Goal: Navigation & Orientation: Find specific page/section

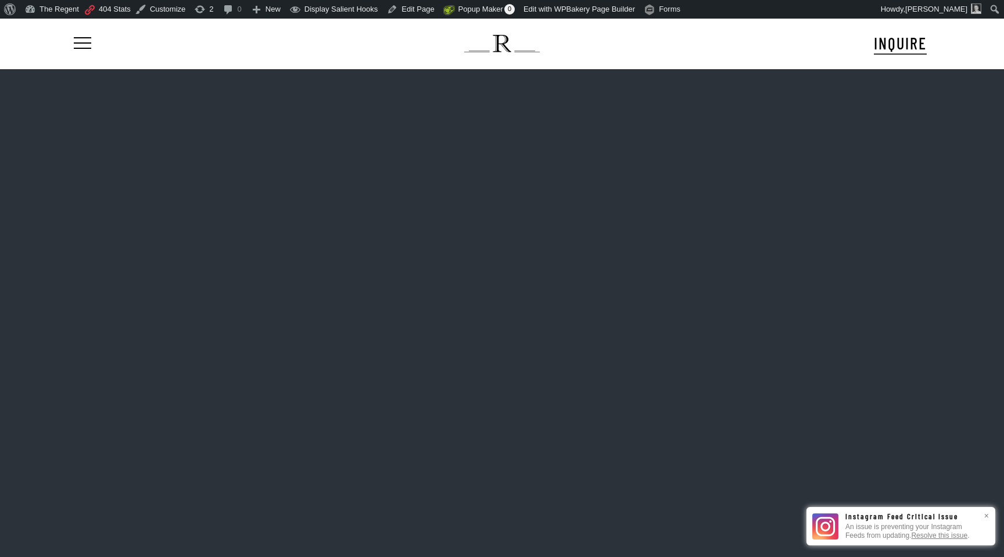
scroll to position [18, 0]
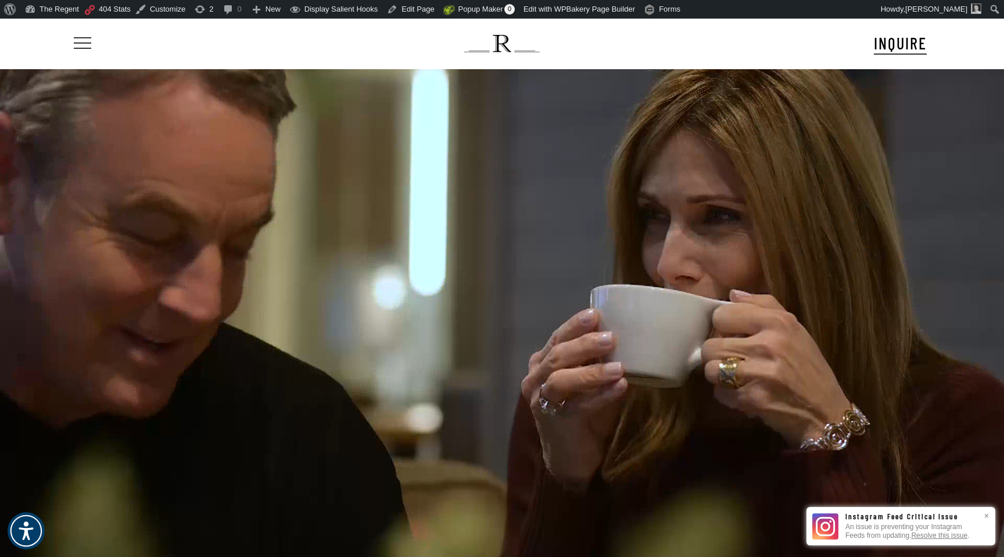
click at [86, 42] on span "Navigation Menu" at bounding box center [82, 43] width 13 height 16
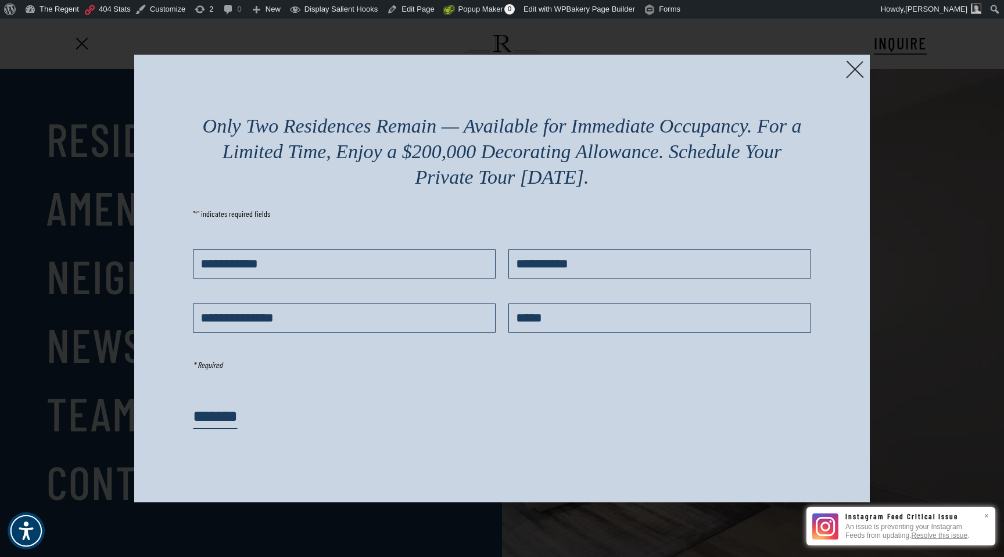
click at [848, 76] on img at bounding box center [855, 69] width 18 height 18
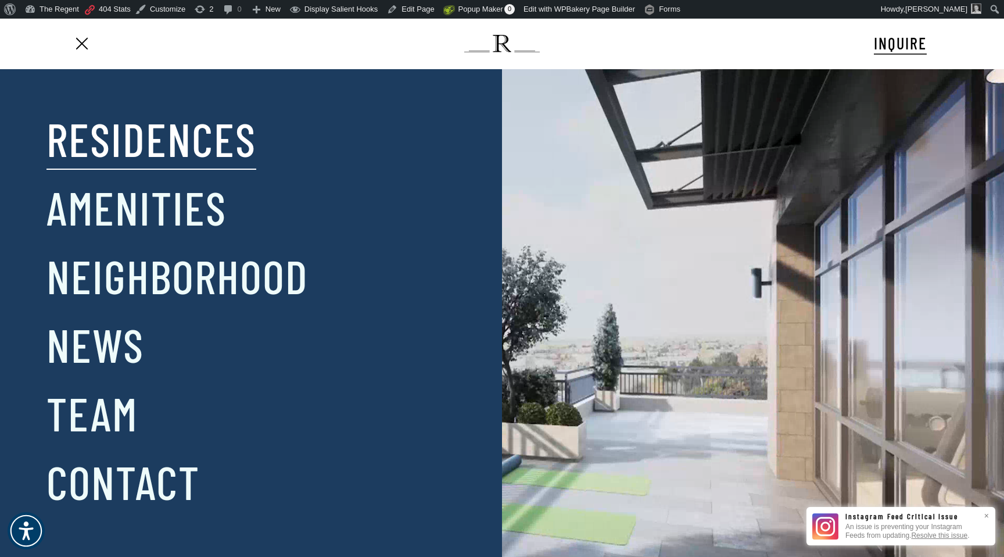
click at [170, 146] on link "Residences" at bounding box center [152, 138] width 210 height 60
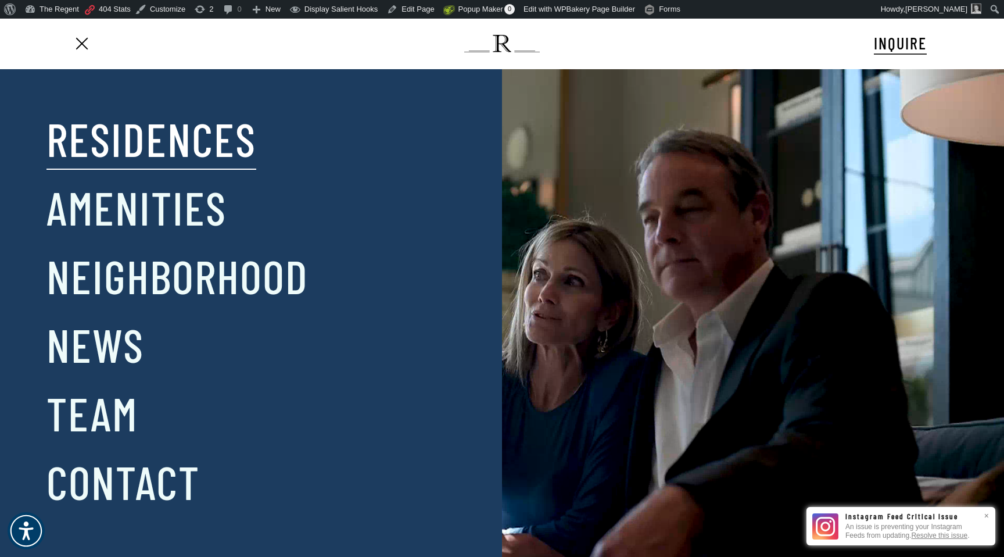
click at [170, 146] on link "Residences" at bounding box center [152, 138] width 210 height 60
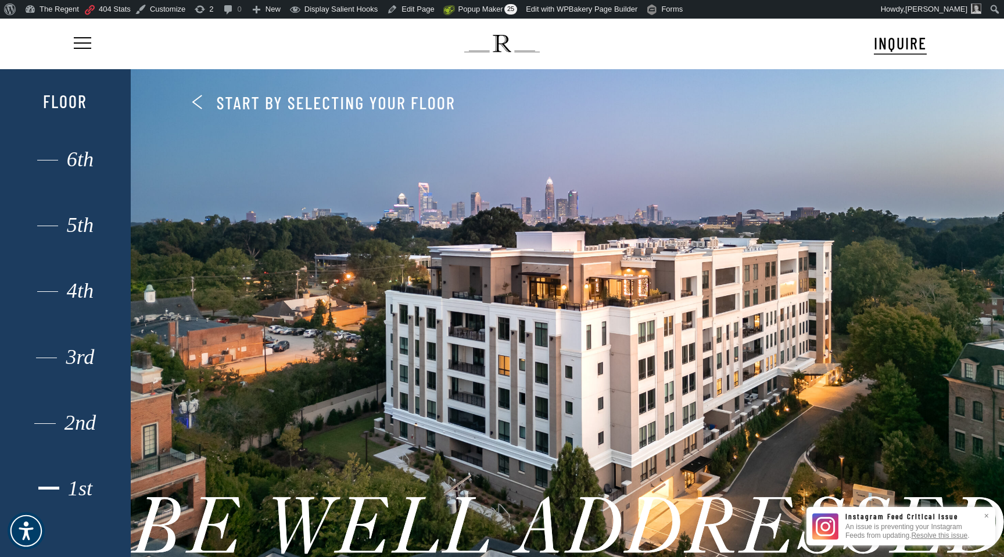
click at [80, 494] on div "1st" at bounding box center [65, 488] width 91 height 15
click at [82, 481] on div "1st" at bounding box center [65, 488] width 91 height 15
drag, startPoint x: 352, startPoint y: 362, endPoint x: 352, endPoint y: 352, distance: 10.5
click at [352, 359] on div at bounding box center [568, 313] width 874 height 507
click at [81, 492] on div "1st" at bounding box center [65, 488] width 91 height 15
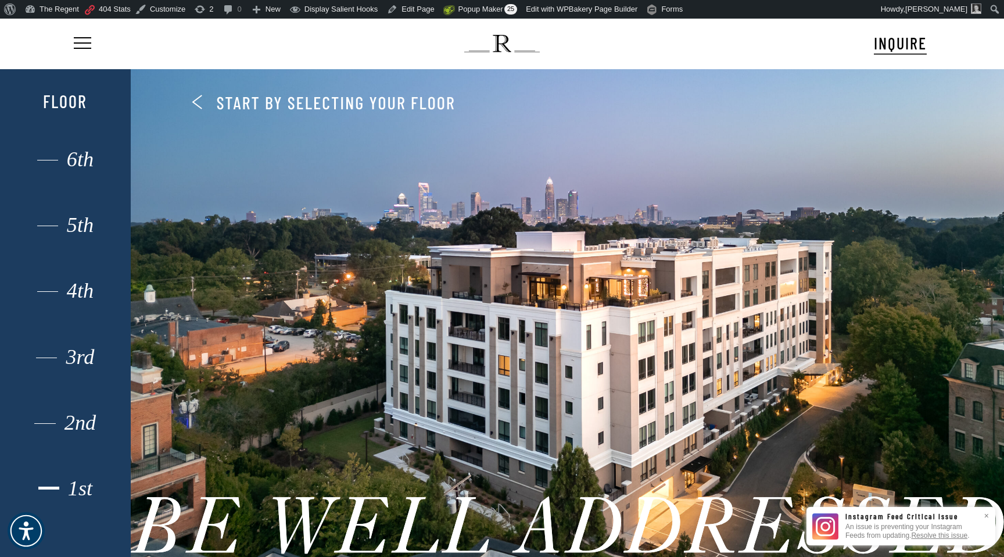
click at [78, 488] on div "1st" at bounding box center [65, 488] width 91 height 15
